Goal: Task Accomplishment & Management: Manage account settings

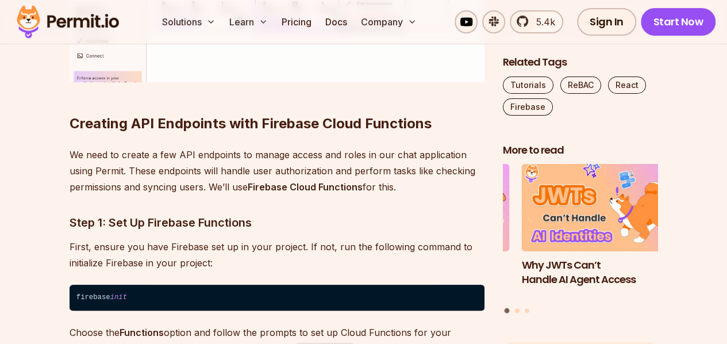
scroll to position [10984, 0]
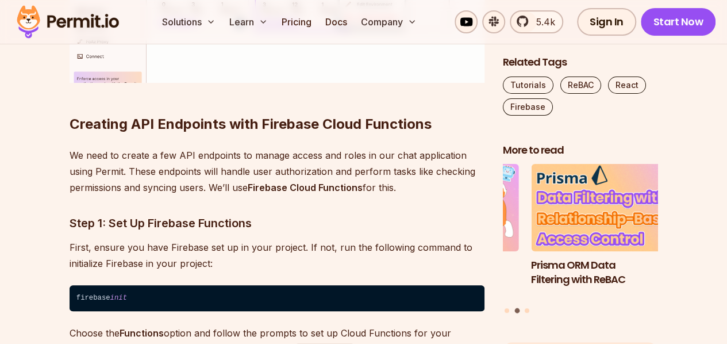
copy code "docker pull permitio/pdp-v2:latest"
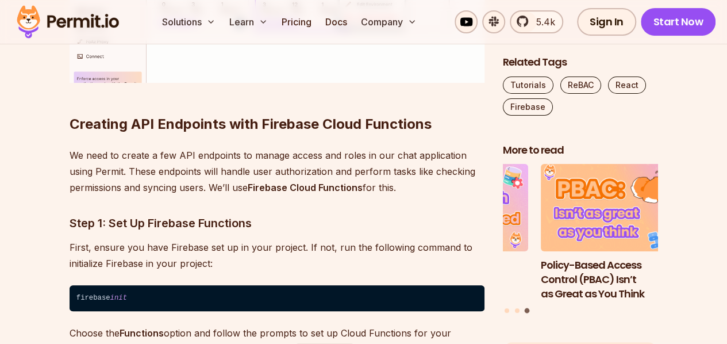
copy code "docker run -it -p 7766:7000 -- env"
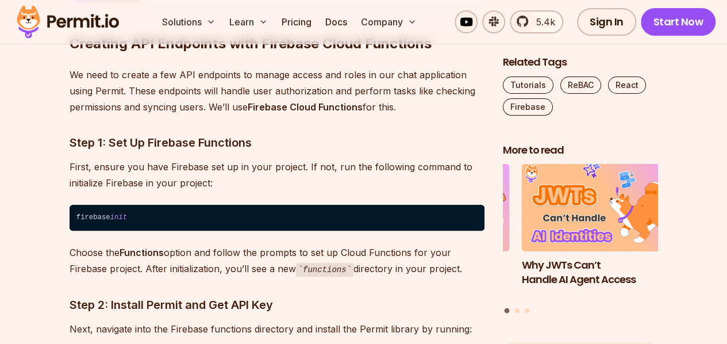
scroll to position [11066, 0]
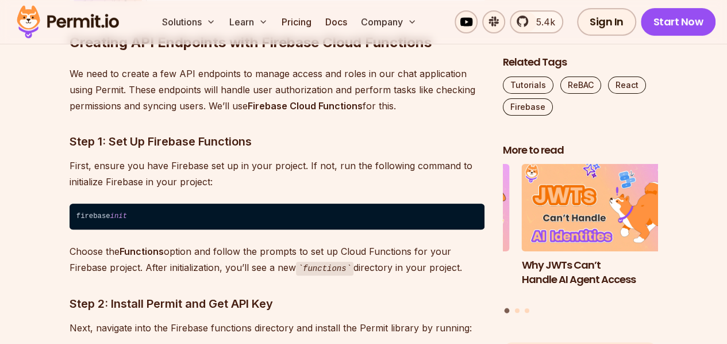
copy code "PDP_DEBUG=True -- env"
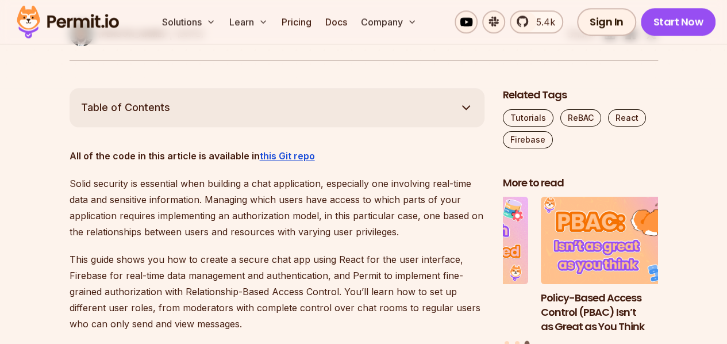
scroll to position [611, 0]
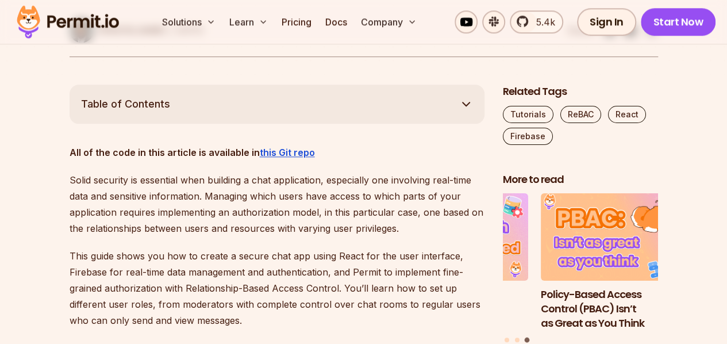
click at [378, 109] on button "Table of Contents" at bounding box center [277, 104] width 415 height 39
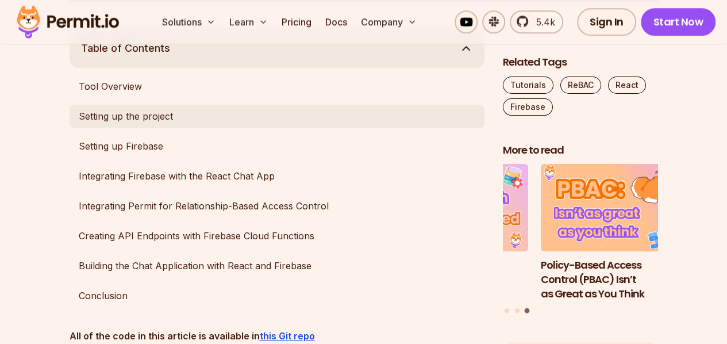
scroll to position [668, 0]
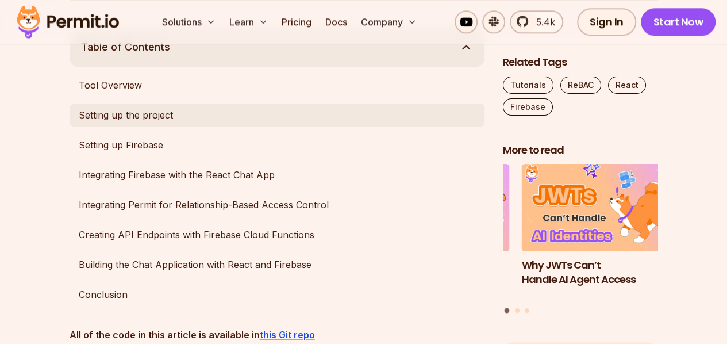
click at [145, 113] on link "Setting up the project" at bounding box center [277, 114] width 415 height 23
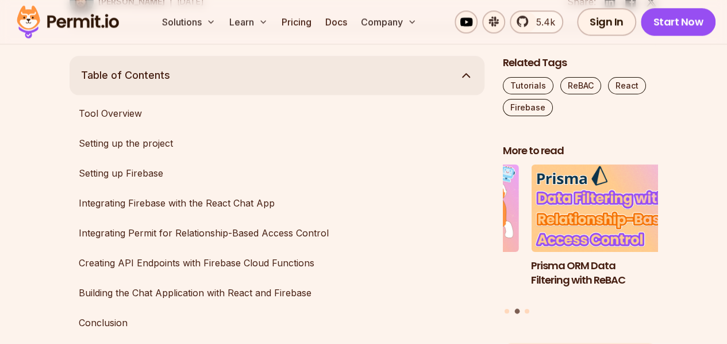
scroll to position [644, 0]
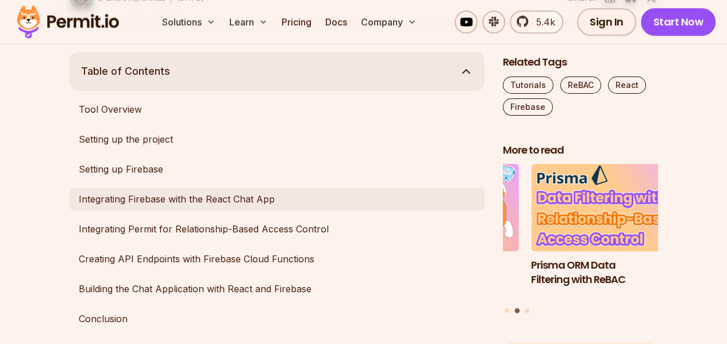
click at [241, 193] on link "Integrating Firebase with the React Chat App" at bounding box center [277, 198] width 415 height 23
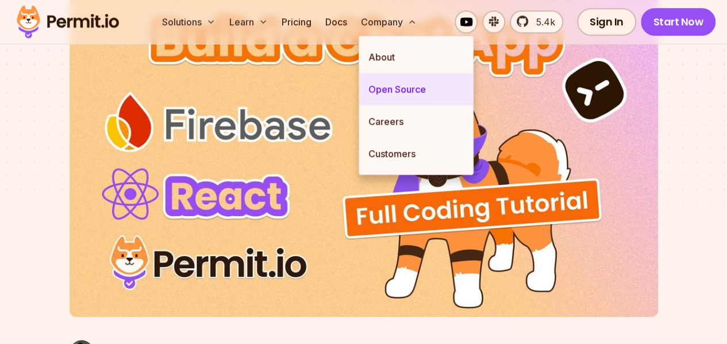
scroll to position [0, 0]
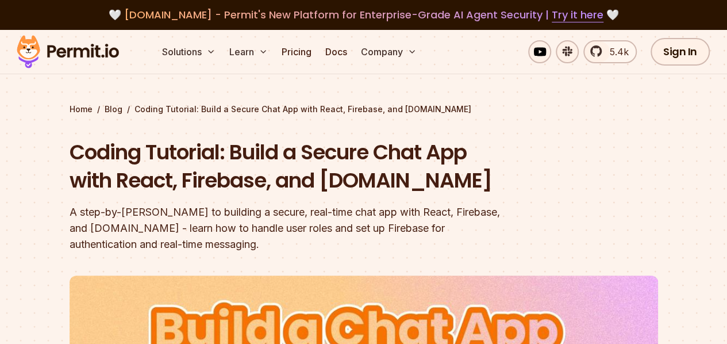
click at [317, 147] on h1 "Coding Tutorial: Build a Secure Chat App with React, Firebase, and [DOMAIN_NAME]" at bounding box center [291, 166] width 442 height 57
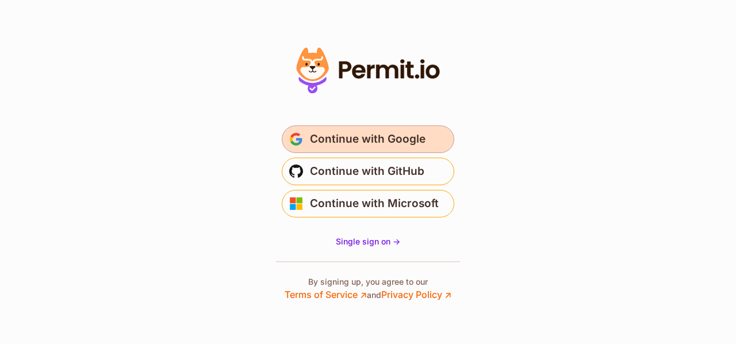
click at [413, 150] on button "Continue with Google" at bounding box center [368, 139] width 172 height 28
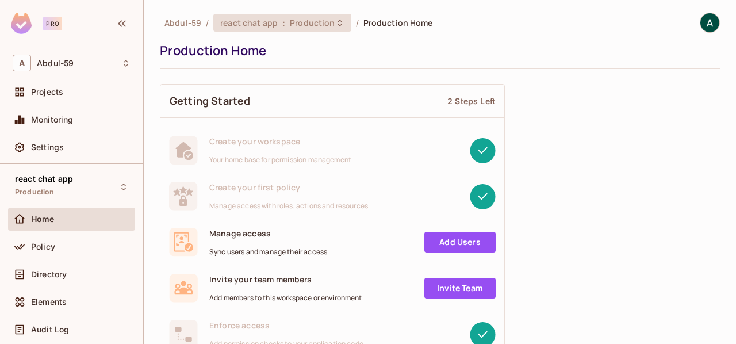
click at [262, 20] on span "react chat app" at bounding box center [248, 22] width 57 height 11
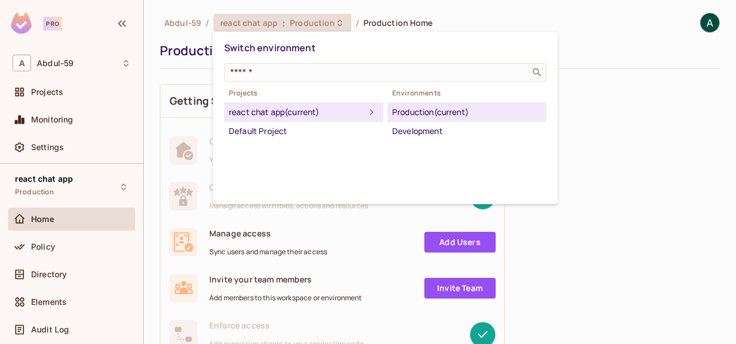
click at [402, 116] on div "Production (current)" at bounding box center [466, 112] width 149 height 14
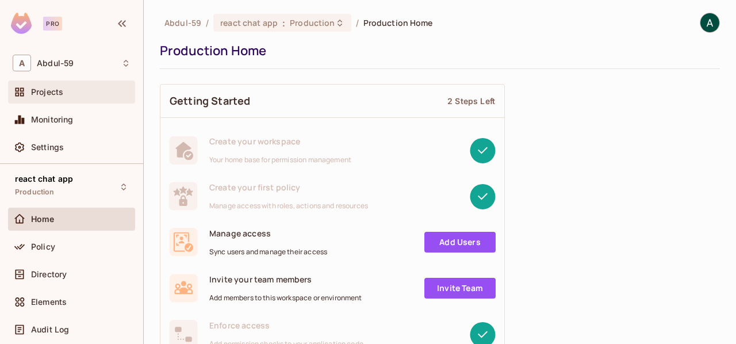
click at [77, 89] on div "Projects" at bounding box center [80, 91] width 99 height 9
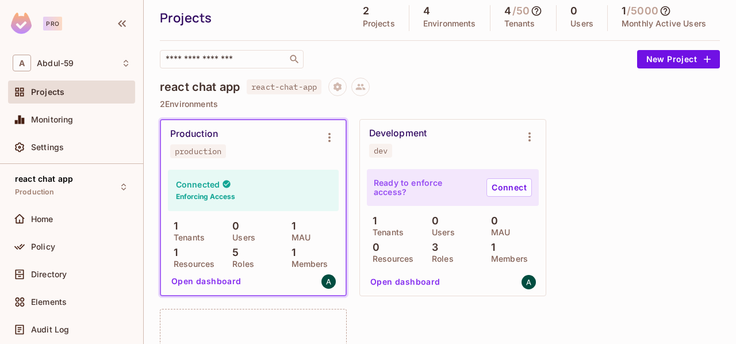
scroll to position [43, 0]
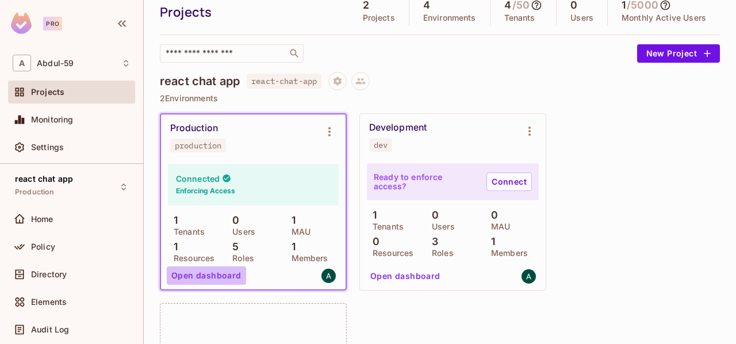
click at [224, 270] on button "Open dashboard" at bounding box center [206, 275] width 79 height 18
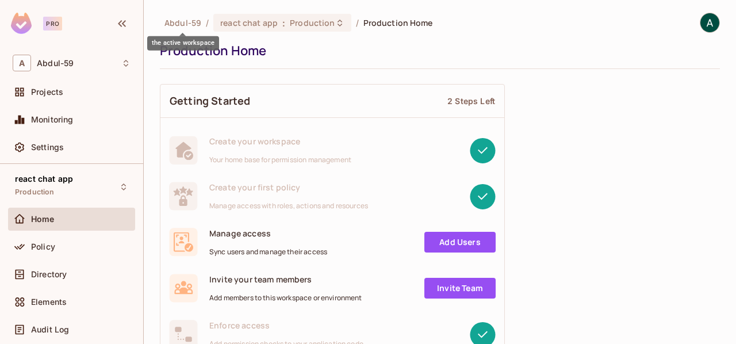
click at [187, 28] on div "the active workspace" at bounding box center [183, 39] width 72 height 22
click at [166, 25] on span "Abdul-59" at bounding box center [182, 22] width 37 height 11
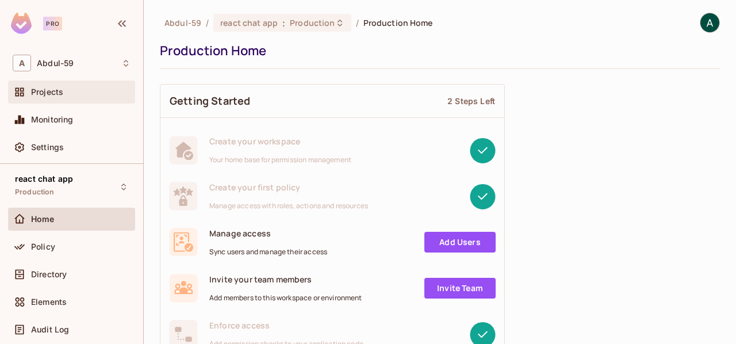
click at [66, 100] on div "Projects" at bounding box center [71, 91] width 127 height 23
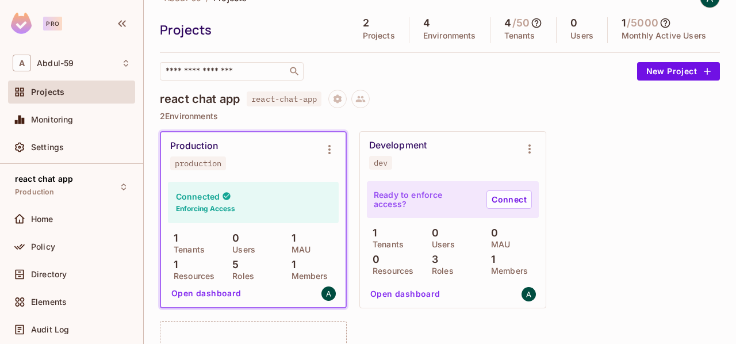
scroll to position [24, 0]
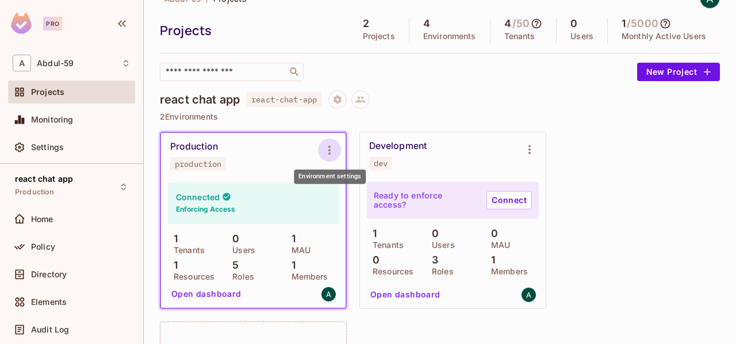
click at [330, 157] on button "Environment settings" at bounding box center [329, 150] width 23 height 23
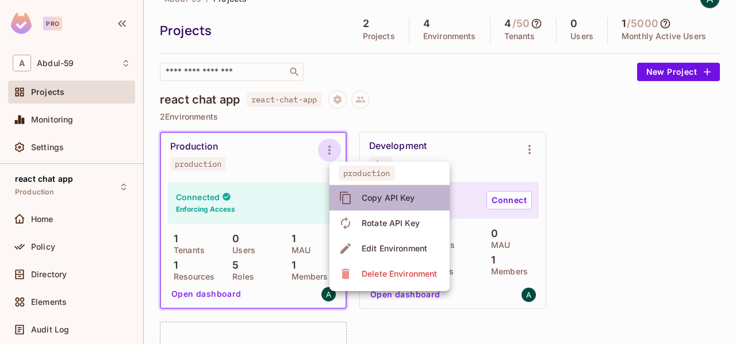
click at [376, 208] on li "Copy API Key" at bounding box center [389, 197] width 120 height 25
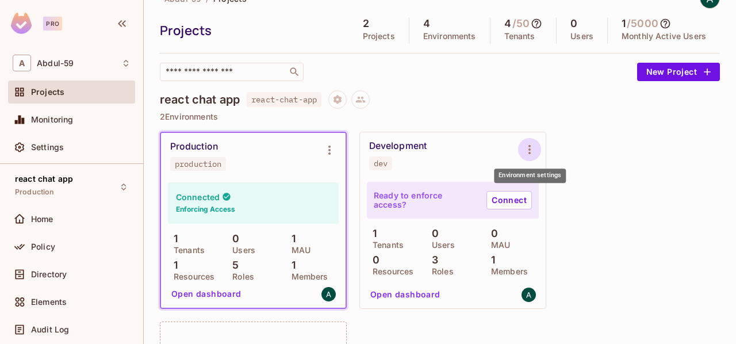
click at [527, 140] on button "Environment settings" at bounding box center [529, 149] width 23 height 23
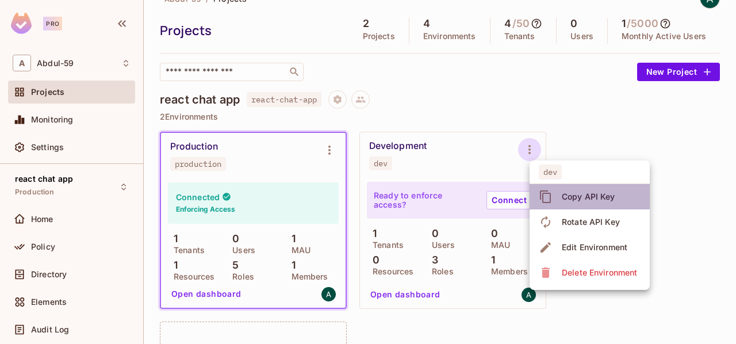
click at [551, 201] on icon at bounding box center [546, 197] width 14 height 14
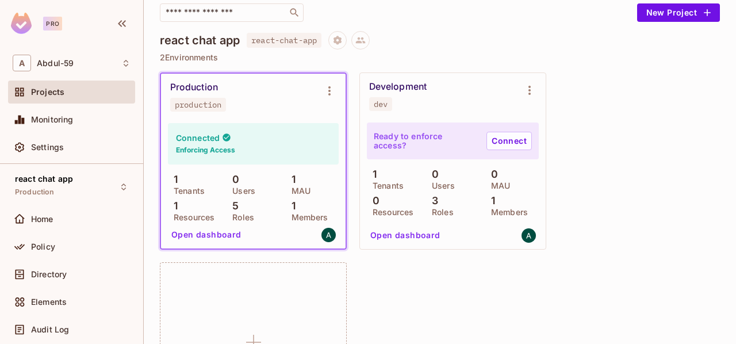
scroll to position [71, 0]
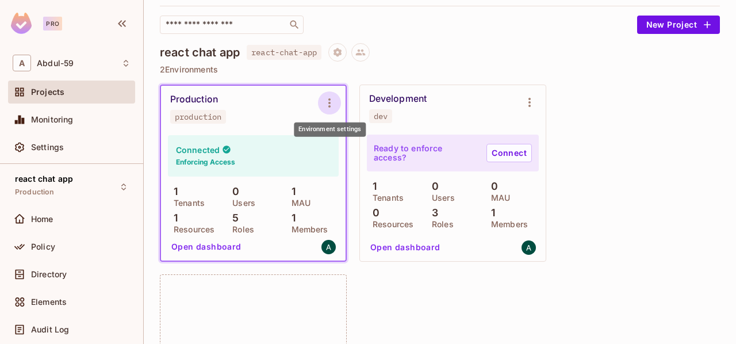
click at [323, 99] on icon "Environment settings" at bounding box center [330, 103] width 14 height 14
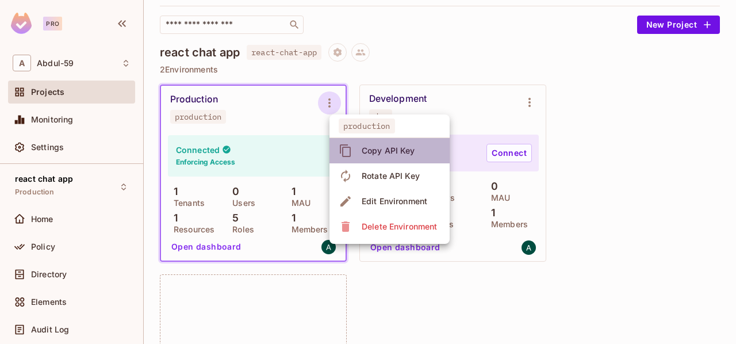
click at [355, 148] on div "Copy API Key" at bounding box center [379, 150] width 80 height 18
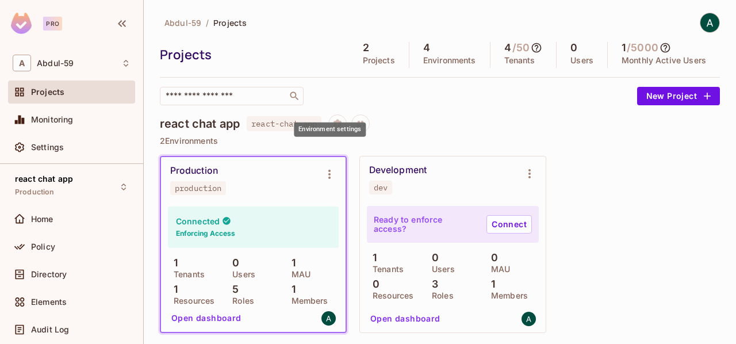
scroll to position [71, 0]
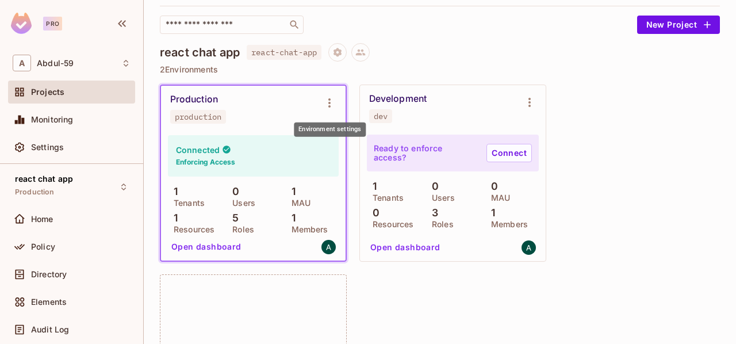
click at [332, 104] on icon "Environment settings" at bounding box center [330, 103] width 14 height 14
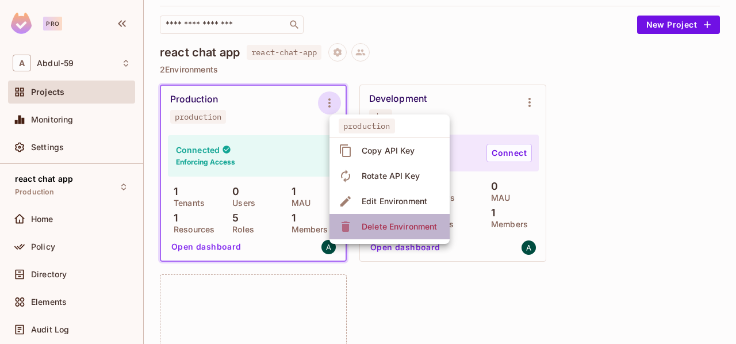
click at [408, 224] on div "Delete Environment" at bounding box center [399, 226] width 75 height 11
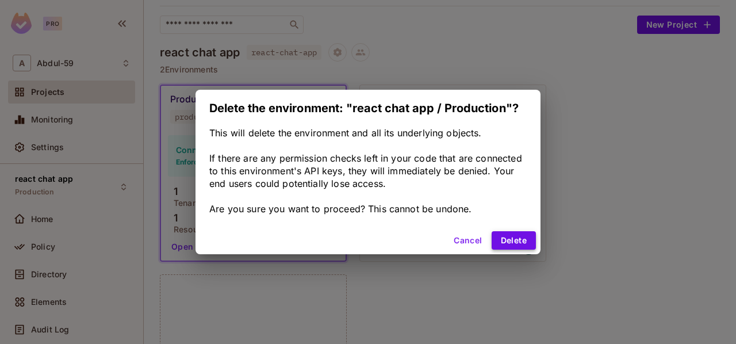
click at [501, 237] on button "Delete" at bounding box center [514, 240] width 44 height 18
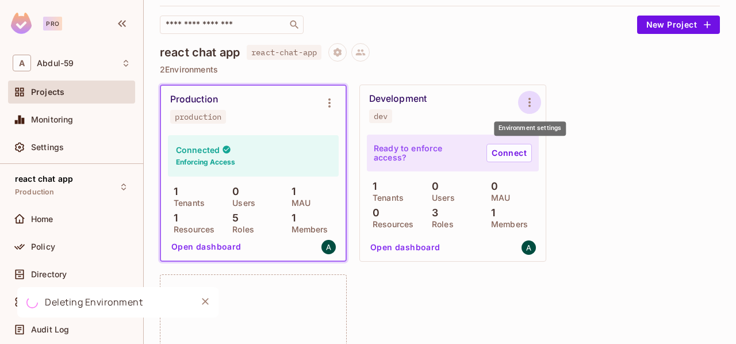
click at [522, 110] on button "Environment settings" at bounding box center [529, 102] width 23 height 23
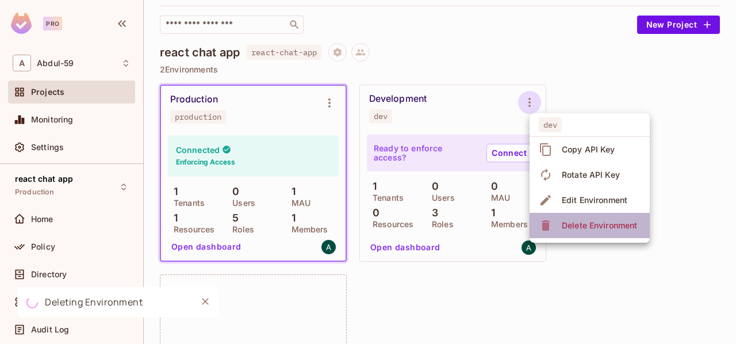
click at [565, 228] on div "Delete Environment" at bounding box center [599, 225] width 75 height 11
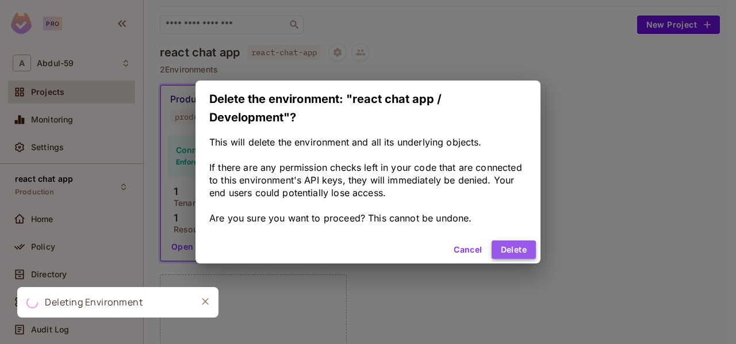
click at [532, 252] on button "Delete" at bounding box center [514, 249] width 44 height 18
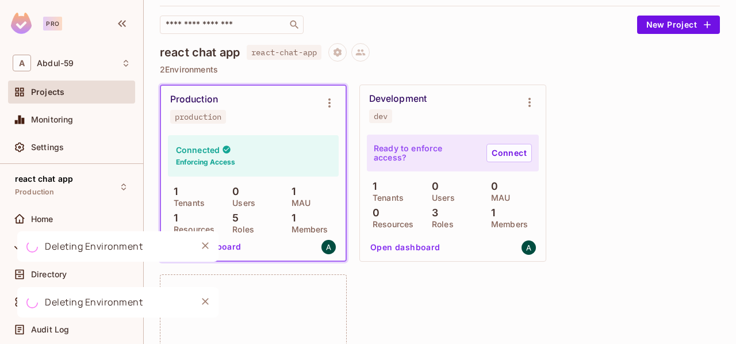
click at [52, 99] on div "Projects" at bounding box center [71, 91] width 127 height 23
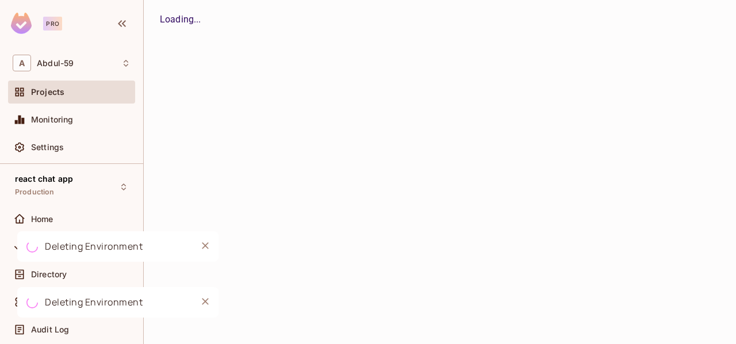
scroll to position [0, 0]
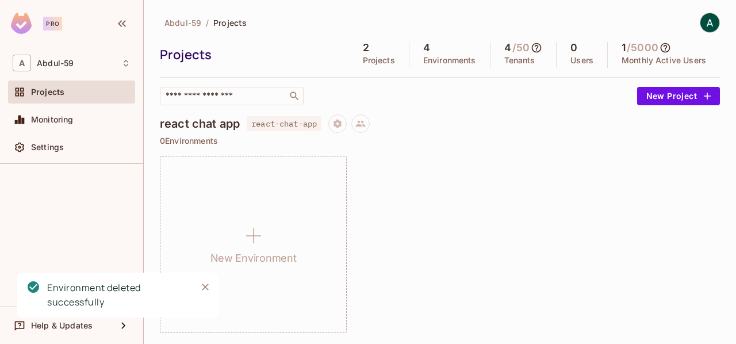
click at [202, 48] on div "Projects" at bounding box center [251, 54] width 183 height 17
click at [352, 119] on div at bounding box center [348, 123] width 41 height 18
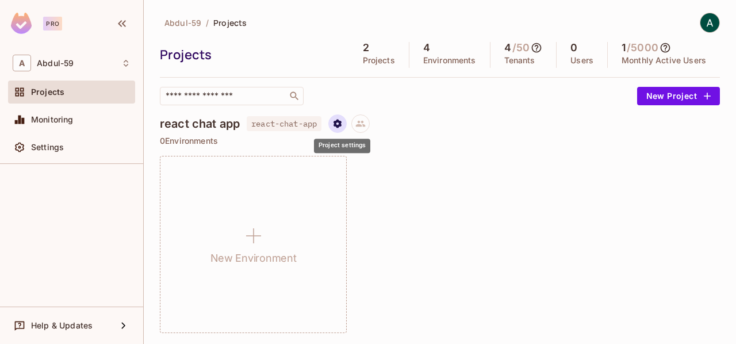
click at [341, 122] on icon "Project settings" at bounding box center [337, 123] width 10 height 10
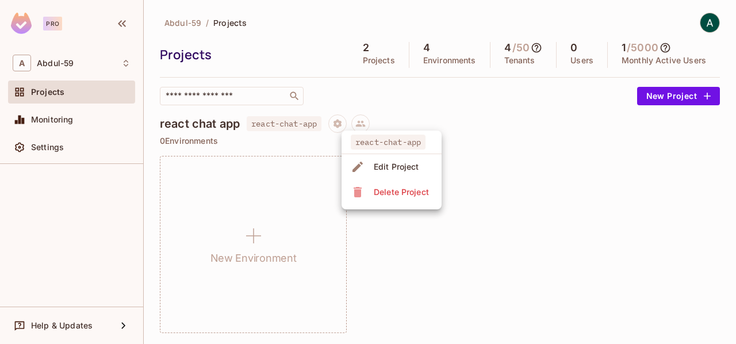
click at [393, 189] on div "Delete Project" at bounding box center [401, 191] width 55 height 11
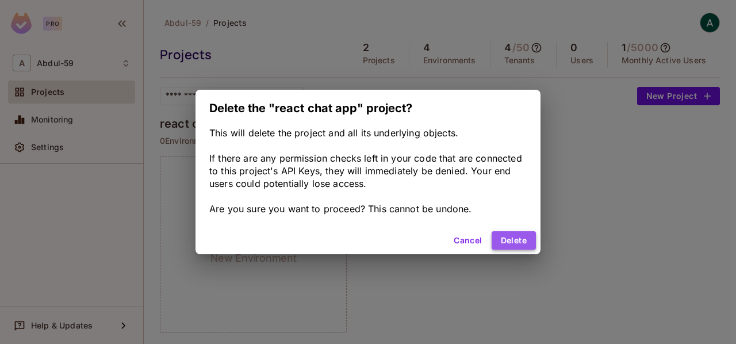
click at [512, 239] on button "Delete" at bounding box center [514, 240] width 44 height 18
